Goal: Obtain resource: Obtain resource

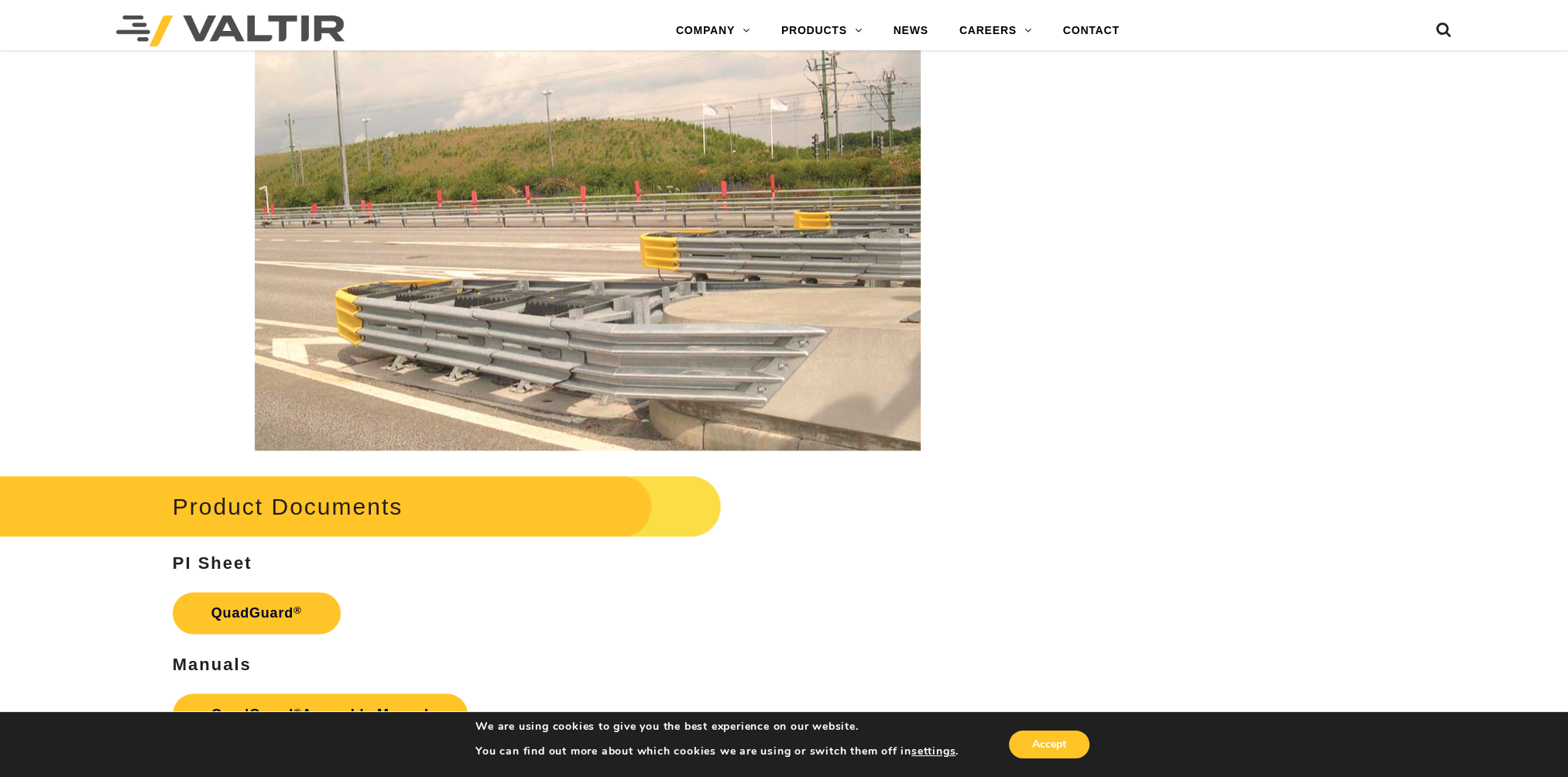
scroll to position [3019, 0]
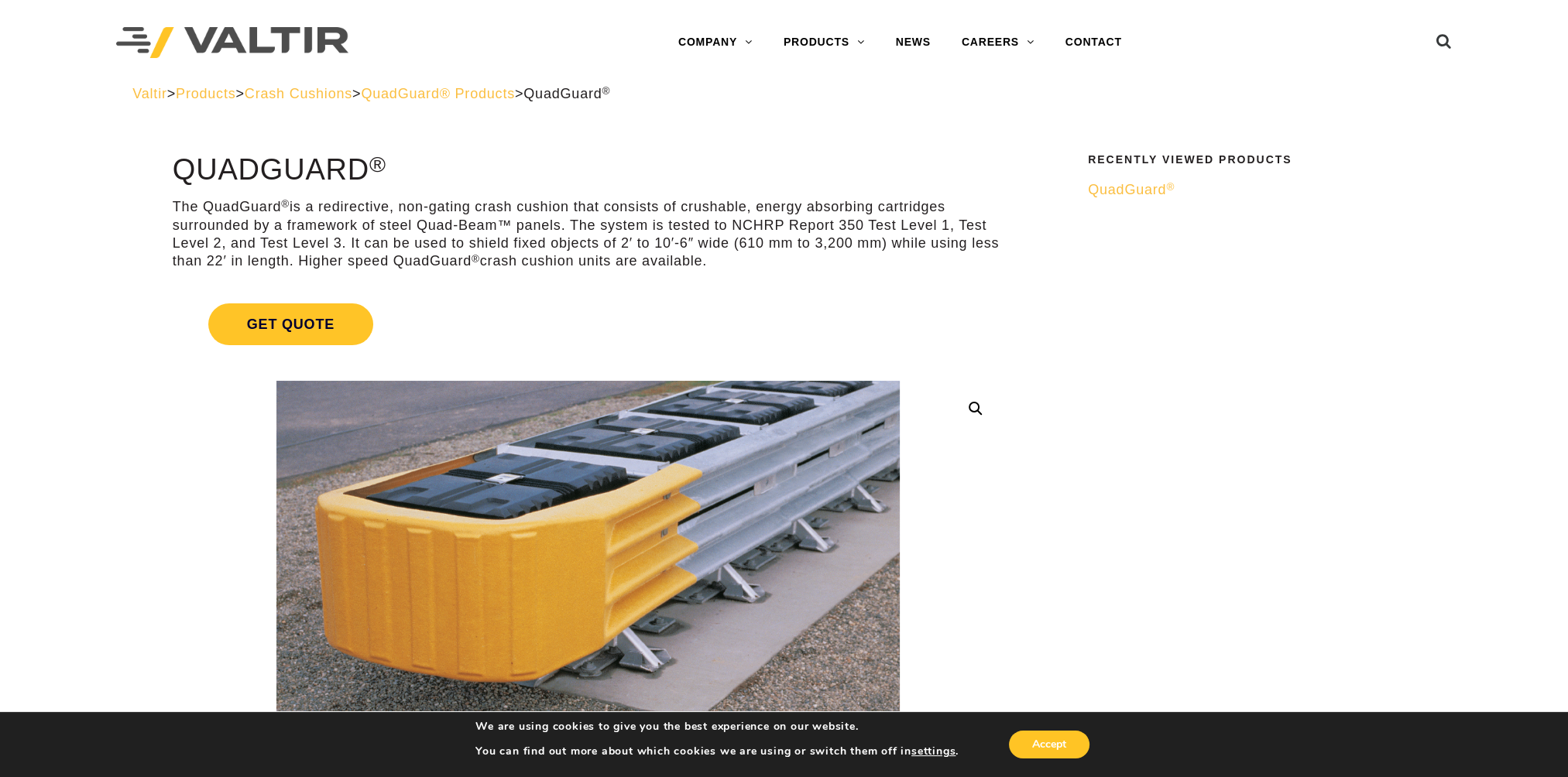
click at [1127, 191] on span "QuadGuard ®" at bounding box center [1131, 189] width 87 height 15
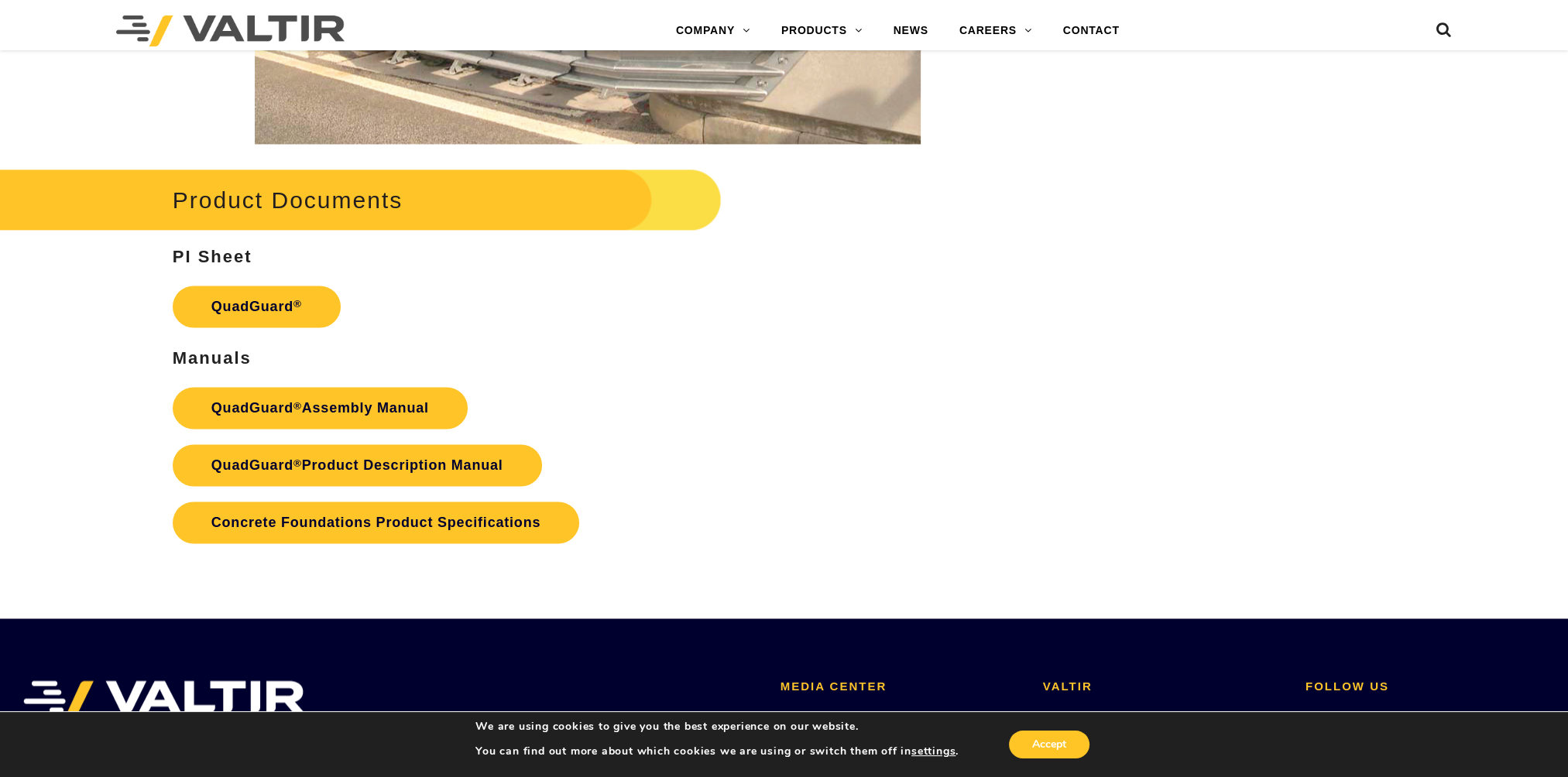
scroll to position [3096, 0]
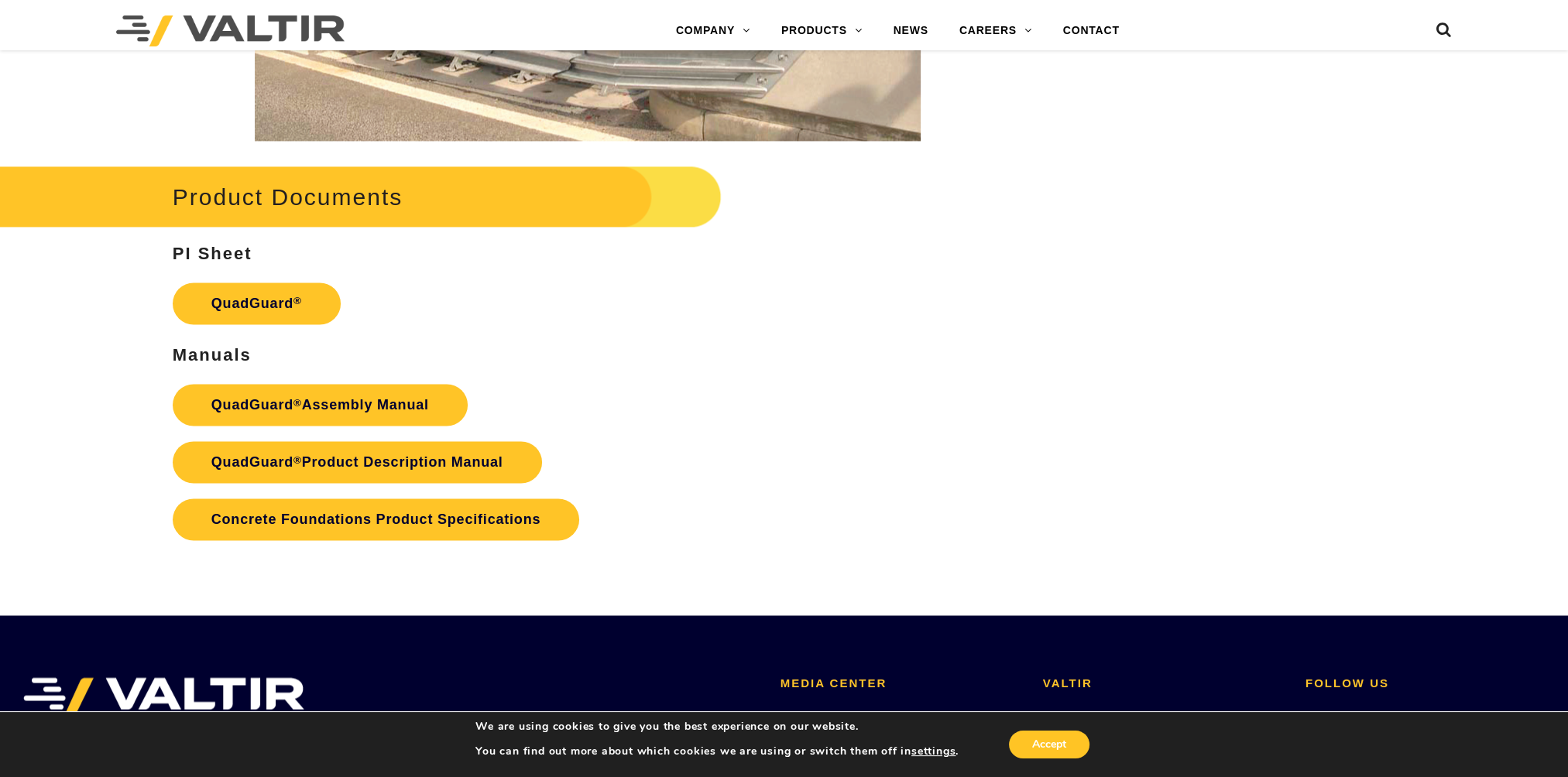
click at [444, 542] on p "QuadGuard ® Assembly Manual QuadGuard ® Product Description Manual Concrete Fou…" at bounding box center [588, 462] width 831 height 172
click at [445, 525] on link "Concrete Foundations Product Specifications" at bounding box center [375, 519] width 406 height 42
